Goal: Task Accomplishment & Management: Manage account settings

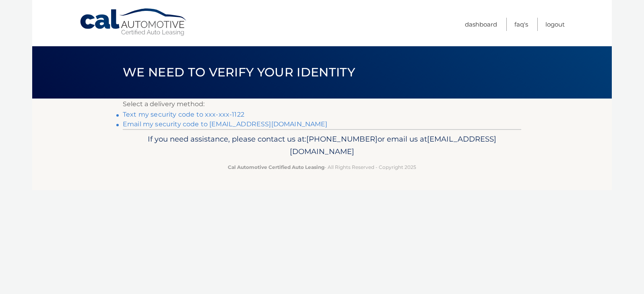
click at [179, 114] on link "Text my security code to xxx-xxx-1122" at bounding box center [184, 115] width 122 height 8
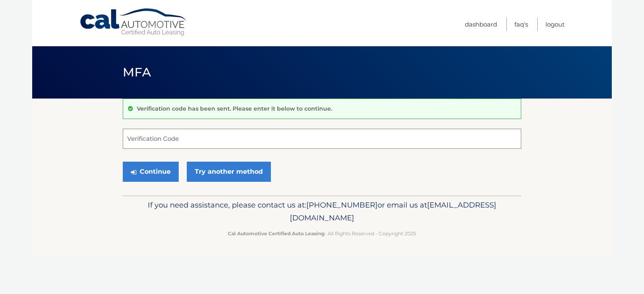
click at [180, 140] on input "Verification Code" at bounding box center [322, 139] width 399 height 20
type input "553906"
click at [147, 168] on button "Continue" at bounding box center [151, 172] width 56 height 20
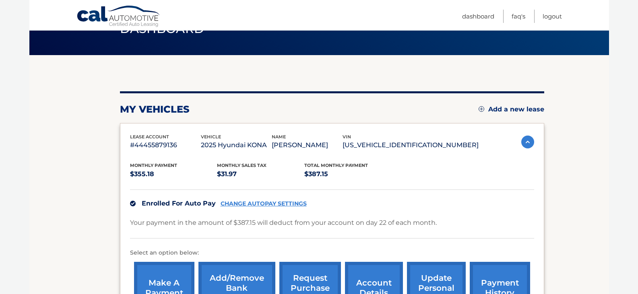
scroll to position [81, 0]
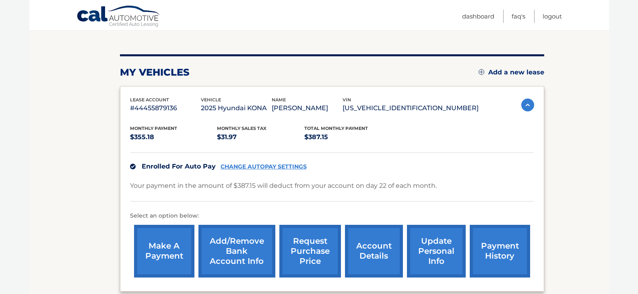
click at [264, 167] on link "CHANGE AUTOPAY SETTINGS" at bounding box center [264, 167] width 86 height 7
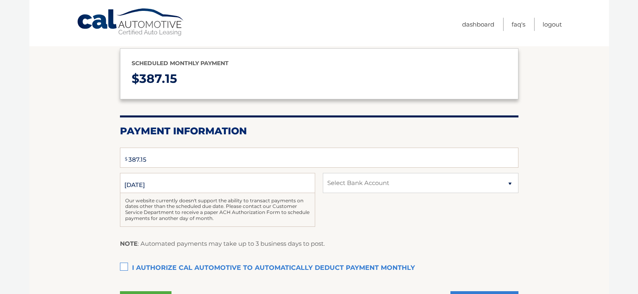
select select "ZDhkNjVkZTMtYjBlNy00NzUwLWFhZWQtMmNmMzJmMWEzZGY5"
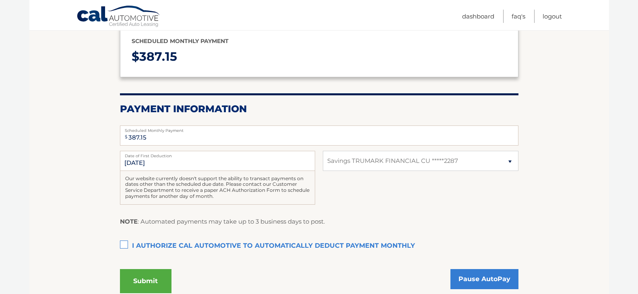
scroll to position [121, 0]
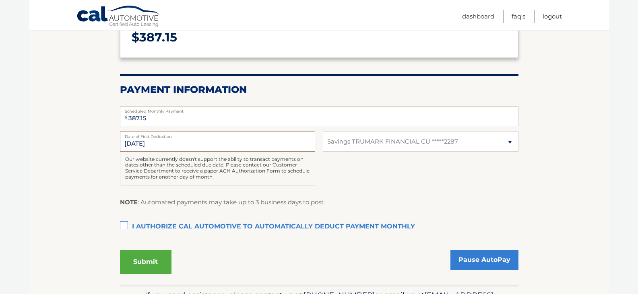
click at [153, 147] on input "10/22/2025" at bounding box center [217, 142] width 195 height 20
drag, startPoint x: 157, startPoint y: 145, endPoint x: 118, endPoint y: 147, distance: 39.1
click at [118, 147] on section "Account Overview | Autopay Scheduled monthly payment $ 387.15 Payment Informati…" at bounding box center [319, 132] width 580 height 308
click at [213, 147] on input "10/22/2025" at bounding box center [217, 142] width 195 height 20
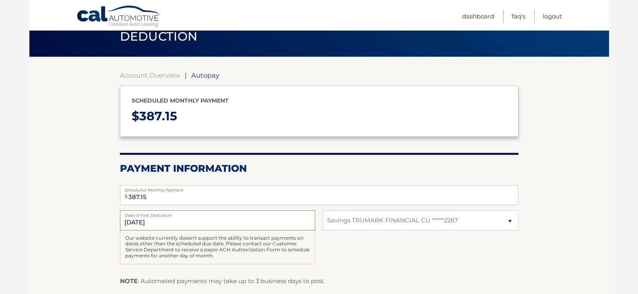
scroll to position [40, 0]
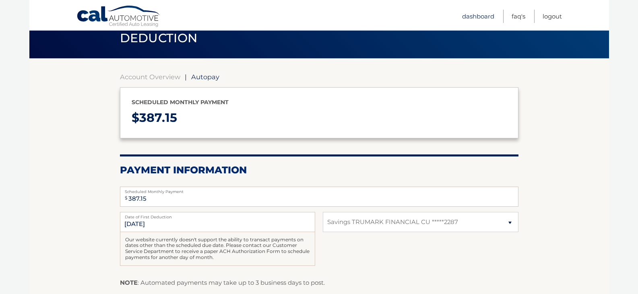
click at [477, 15] on link "Dashboard" at bounding box center [478, 16] width 32 height 13
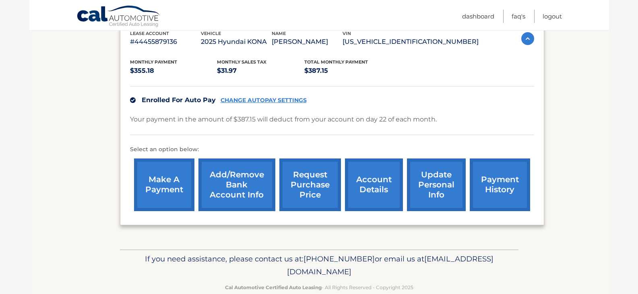
scroll to position [161, 0]
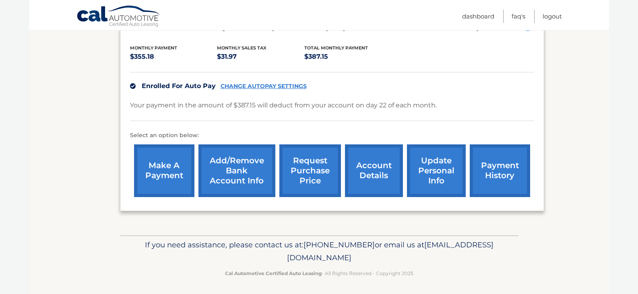
click at [375, 172] on link "account details" at bounding box center [374, 171] width 58 height 53
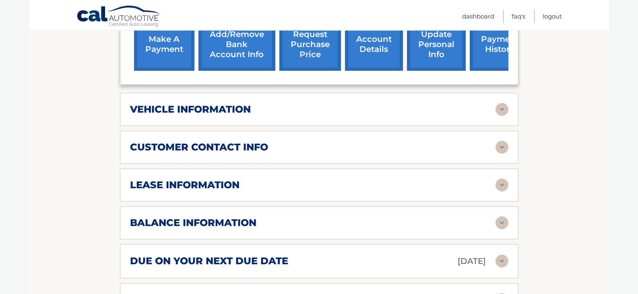
scroll to position [322, 0]
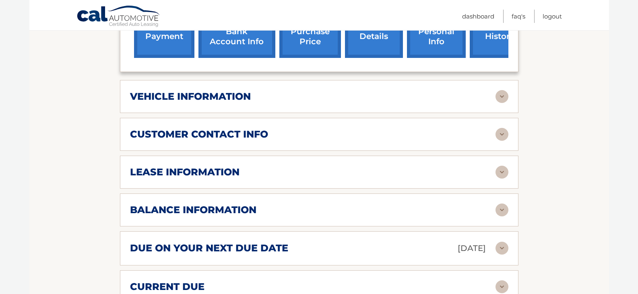
click at [502, 90] on img at bounding box center [502, 96] width 13 height 13
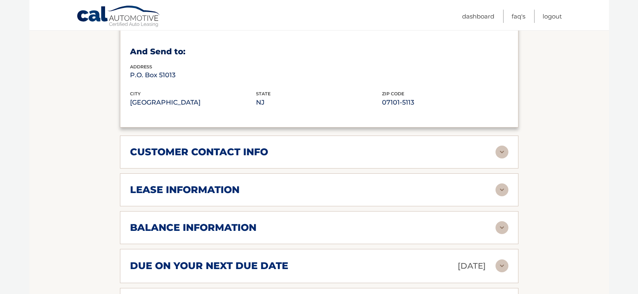
scroll to position [524, 0]
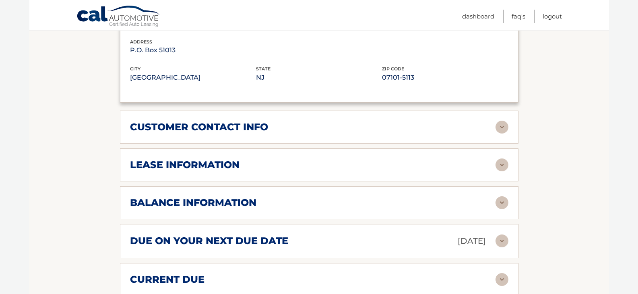
click at [507, 121] on img at bounding box center [502, 127] width 13 height 13
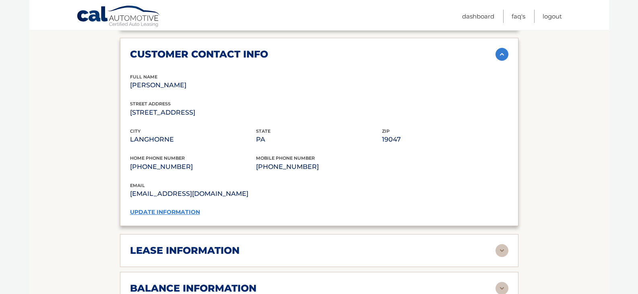
scroll to position [604, 0]
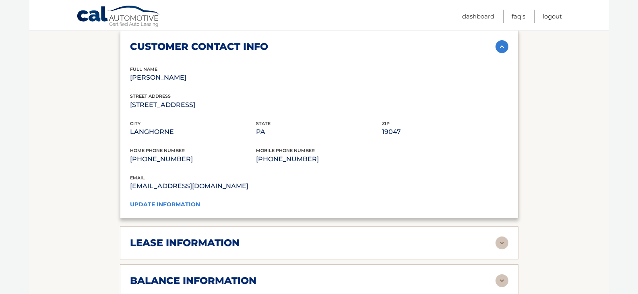
click at [176, 201] on link "update information" at bounding box center [165, 204] width 70 height 7
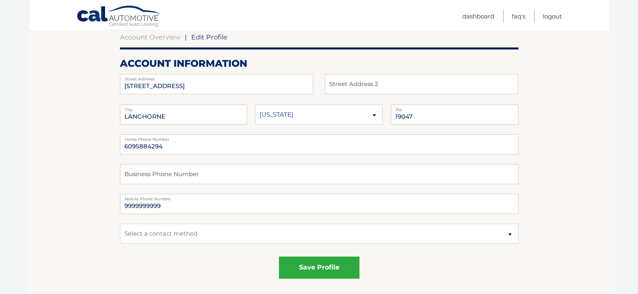
scroll to position [81, 0]
drag, startPoint x: 181, startPoint y: 147, endPoint x: 86, endPoint y: 146, distance: 95.1
type input "2158919018"
drag, startPoint x: 167, startPoint y: 207, endPoint x: 104, endPoint y: 216, distance: 63.5
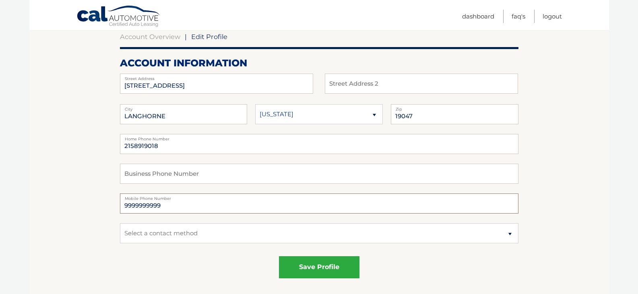
type input "2155145675"
click at [172, 236] on select "Select a contact method Mobile Home" at bounding box center [319, 234] width 399 height 20
select select "1"
click at [120, 224] on select "Select a contact method Mobile Home" at bounding box center [319, 234] width 399 height 20
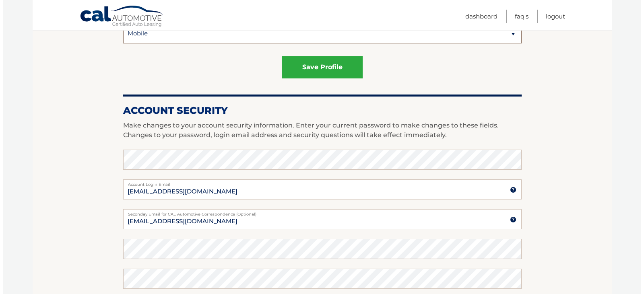
scroll to position [282, 0]
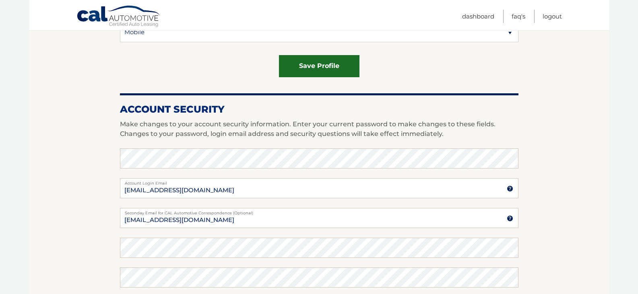
click at [318, 61] on button "save profile" at bounding box center [319, 66] width 81 height 22
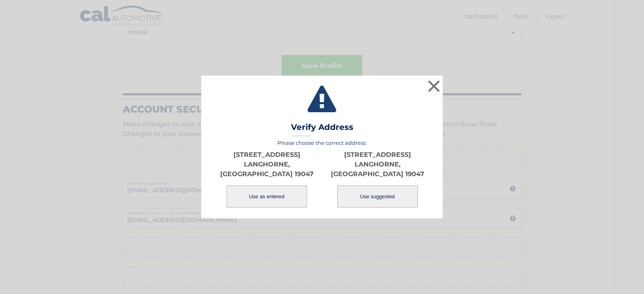
click at [367, 191] on button "Use suggested" at bounding box center [377, 197] width 81 height 22
type input "71 HOLLYBROOKE DR"
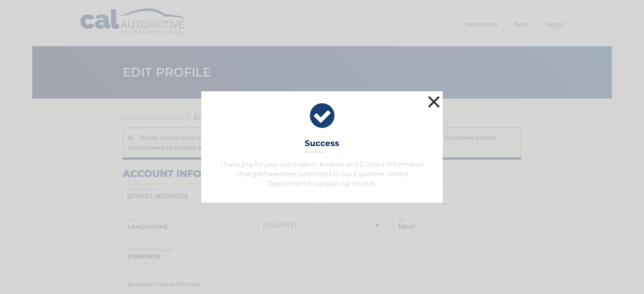
click at [435, 101] on button "×" at bounding box center [434, 102] width 16 height 16
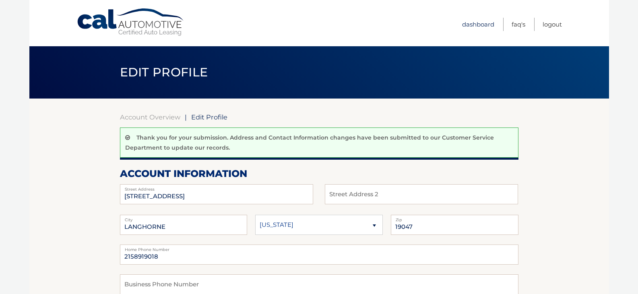
click at [482, 24] on link "Dashboard" at bounding box center [478, 24] width 32 height 13
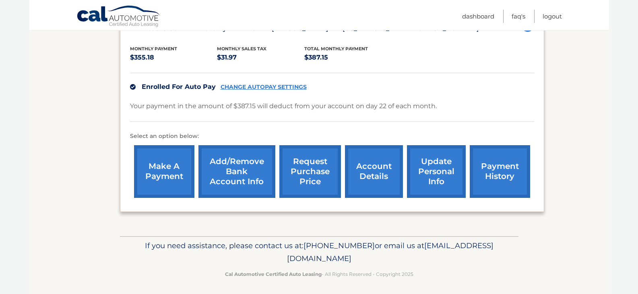
scroll to position [163, 0]
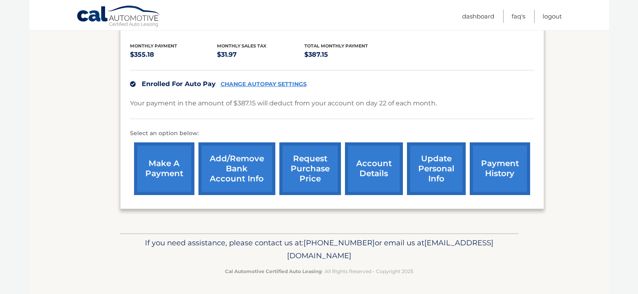
click at [371, 172] on link "account details" at bounding box center [374, 169] width 58 height 53
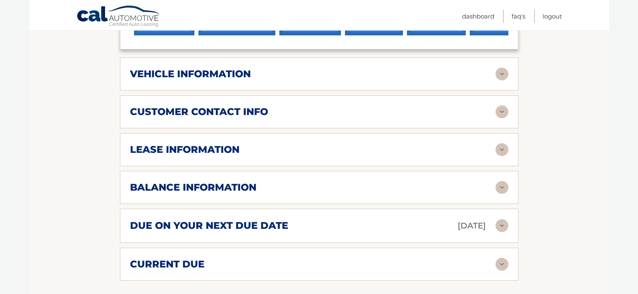
scroll to position [362, 0]
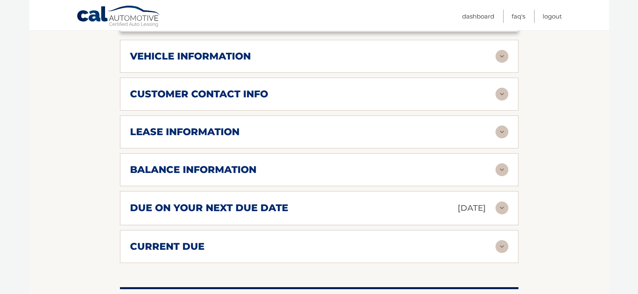
click at [504, 164] on img at bounding box center [502, 170] width 13 height 13
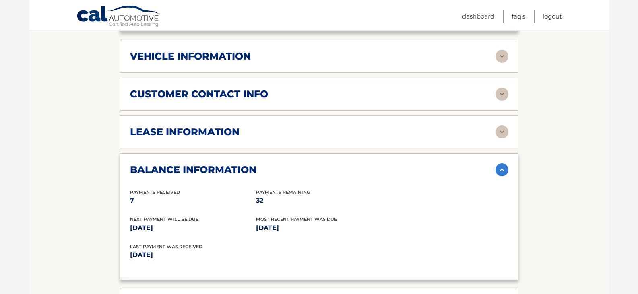
click at [503, 126] on img at bounding box center [502, 132] width 13 height 13
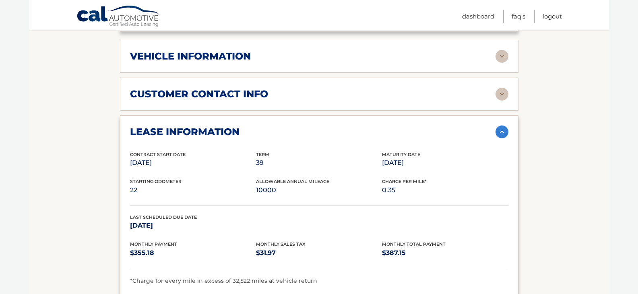
click at [502, 88] on img at bounding box center [502, 94] width 13 height 13
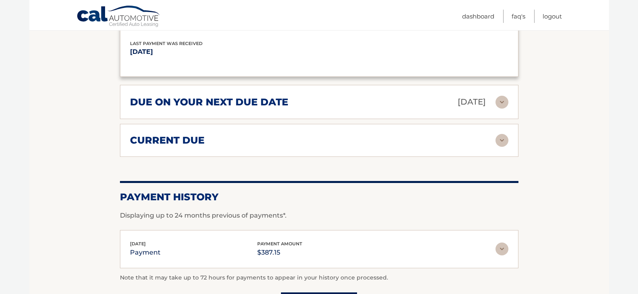
scroll to position [886, 0]
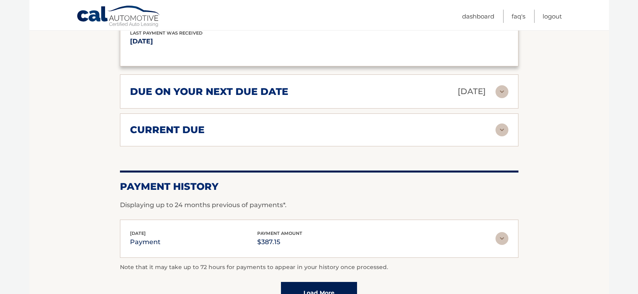
click at [501, 85] on img at bounding box center [502, 91] width 13 height 13
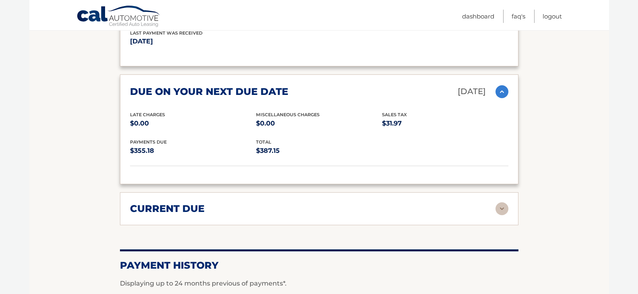
click at [503, 203] on img at bounding box center [502, 209] width 13 height 13
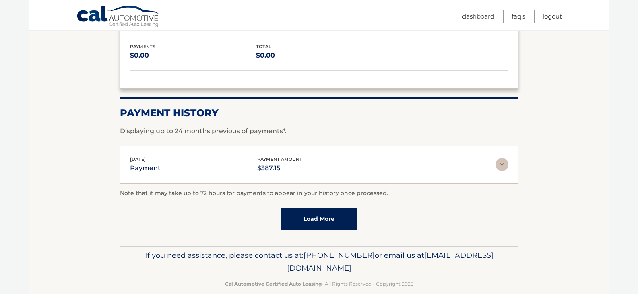
scroll to position [1099, 0]
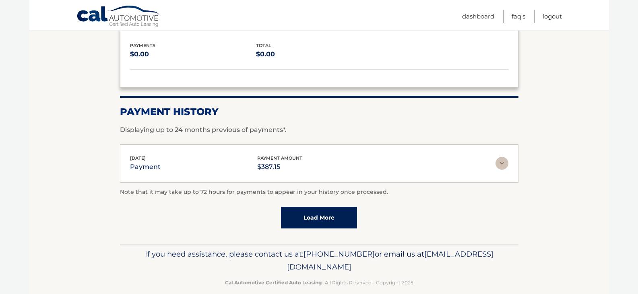
click at [503, 157] on img at bounding box center [502, 163] width 13 height 13
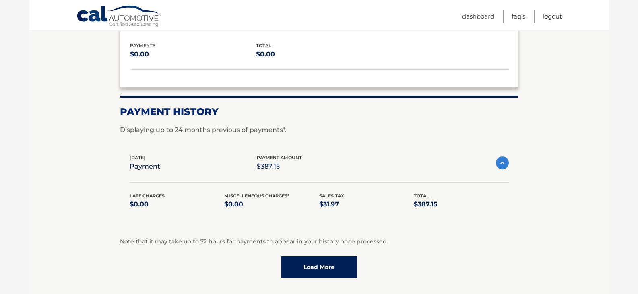
click at [331, 257] on link "Load More" at bounding box center [319, 268] width 76 height 22
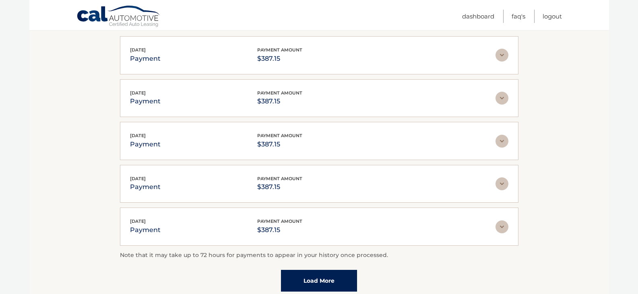
scroll to position [1300, 0]
click at [310, 270] on link "Load More" at bounding box center [319, 281] width 76 height 22
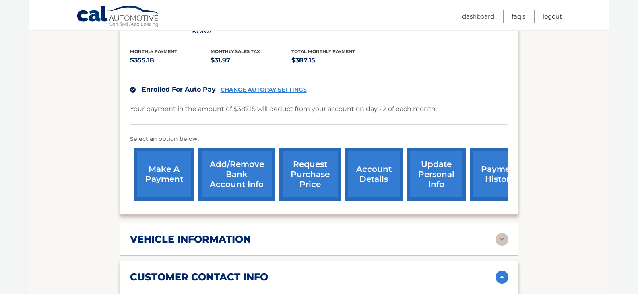
scroll to position [176, 0]
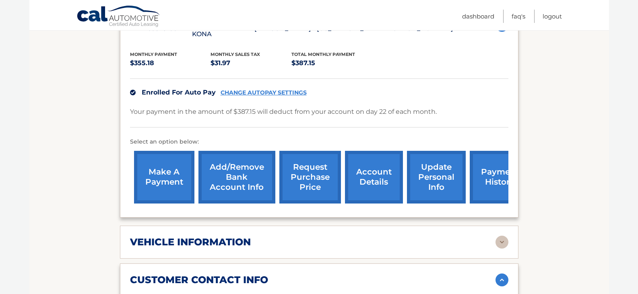
click at [503, 236] on img at bounding box center [502, 242] width 13 height 13
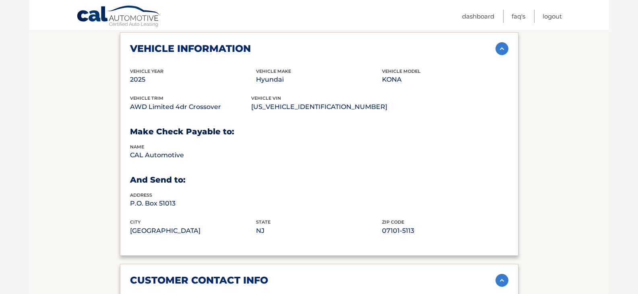
scroll to position [0, 0]
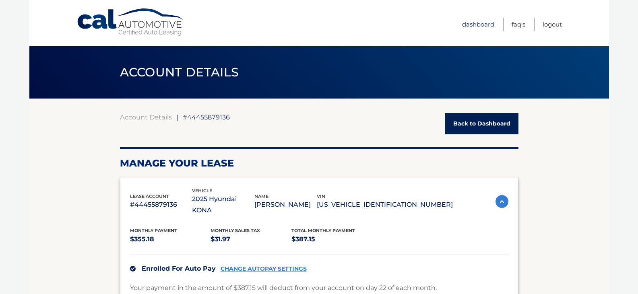
click at [479, 25] on link "Dashboard" at bounding box center [478, 24] width 32 height 13
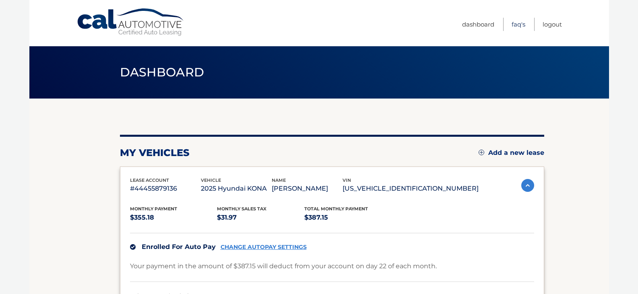
click at [519, 25] on link "FAQ's" at bounding box center [519, 24] width 14 height 13
